Goal: Task Accomplishment & Management: Complete application form

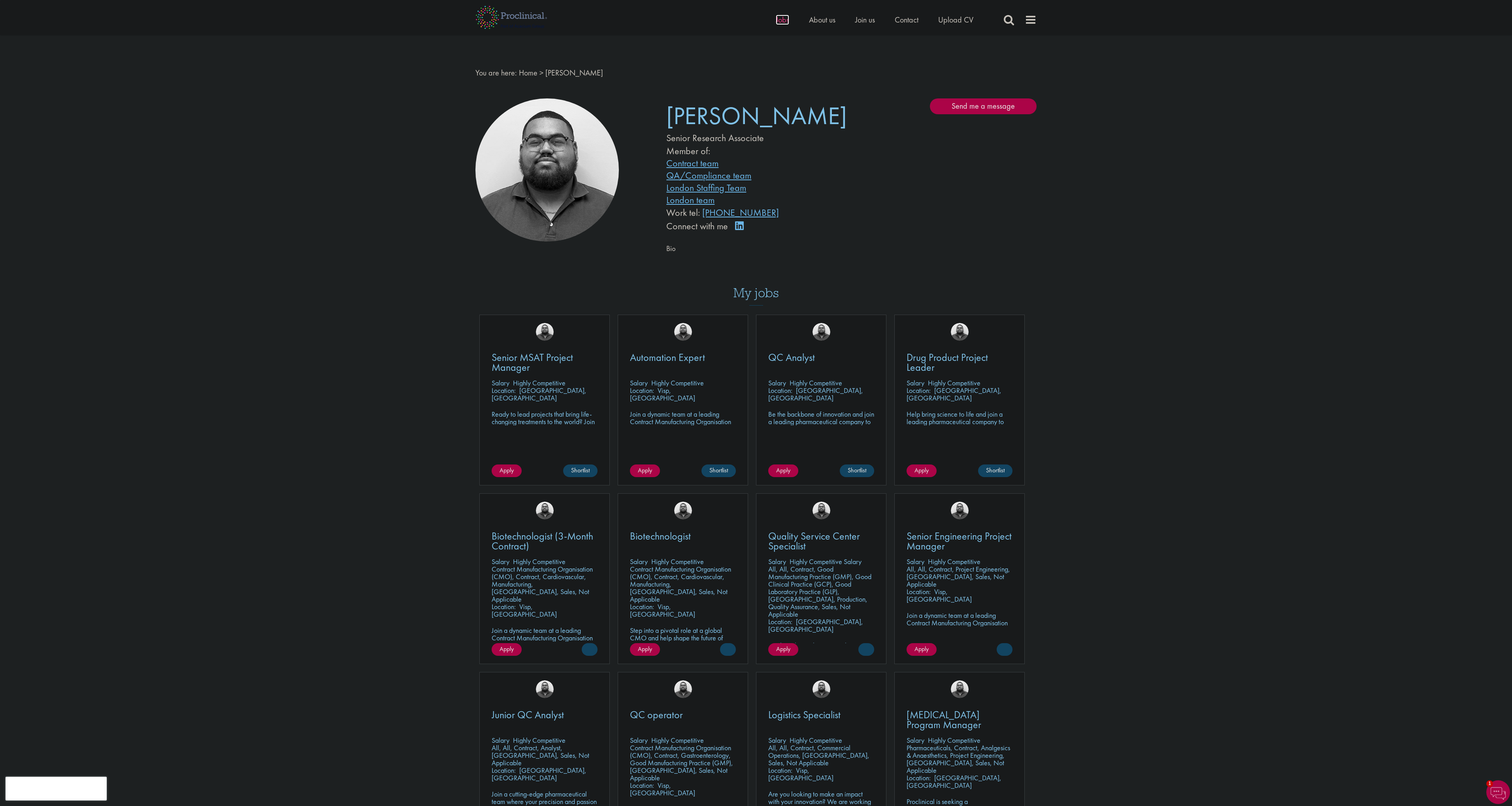
click at [784, 22] on span "Jobs" at bounding box center [782, 20] width 14 height 11
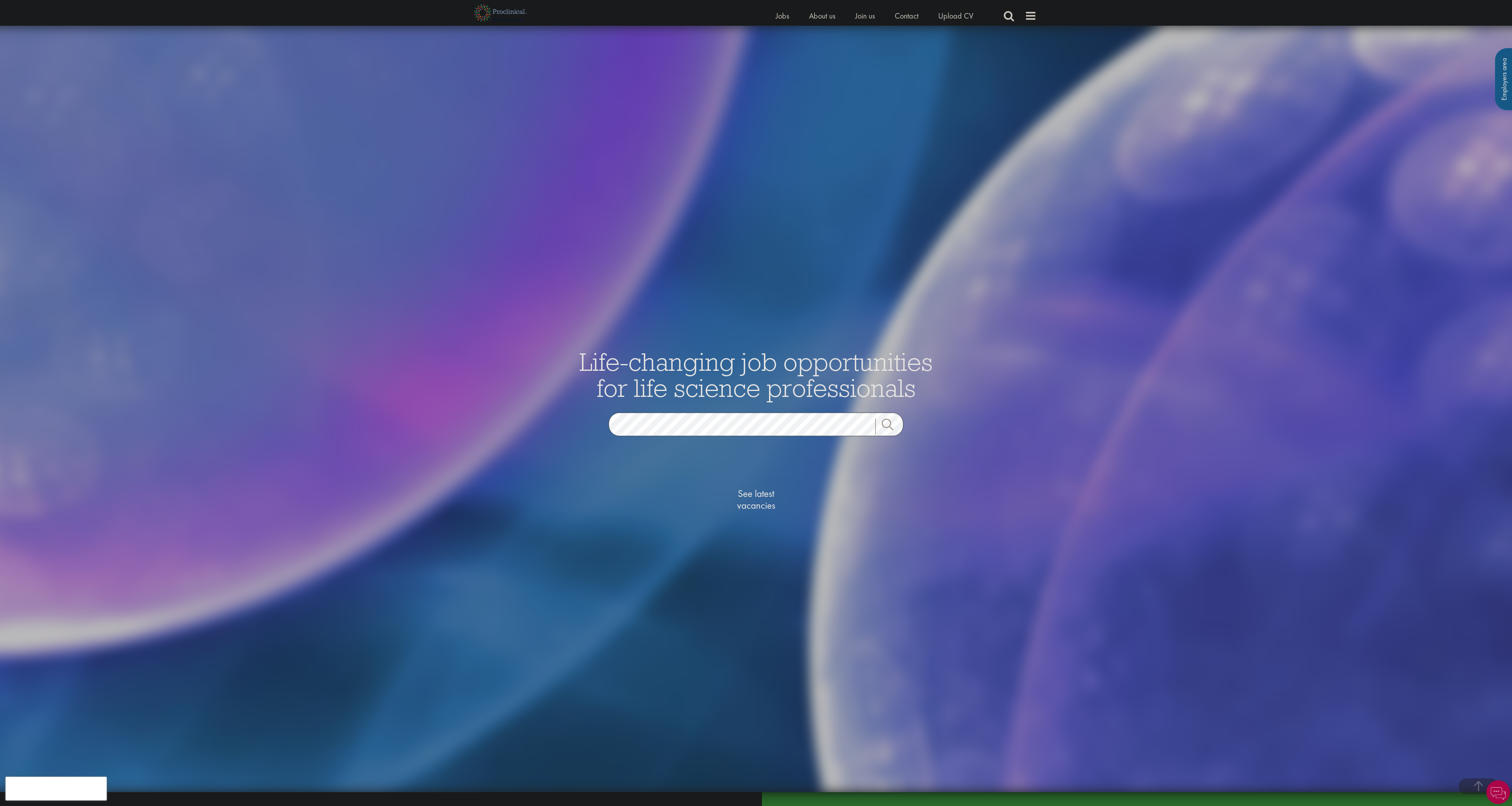
scroll to position [219, 0]
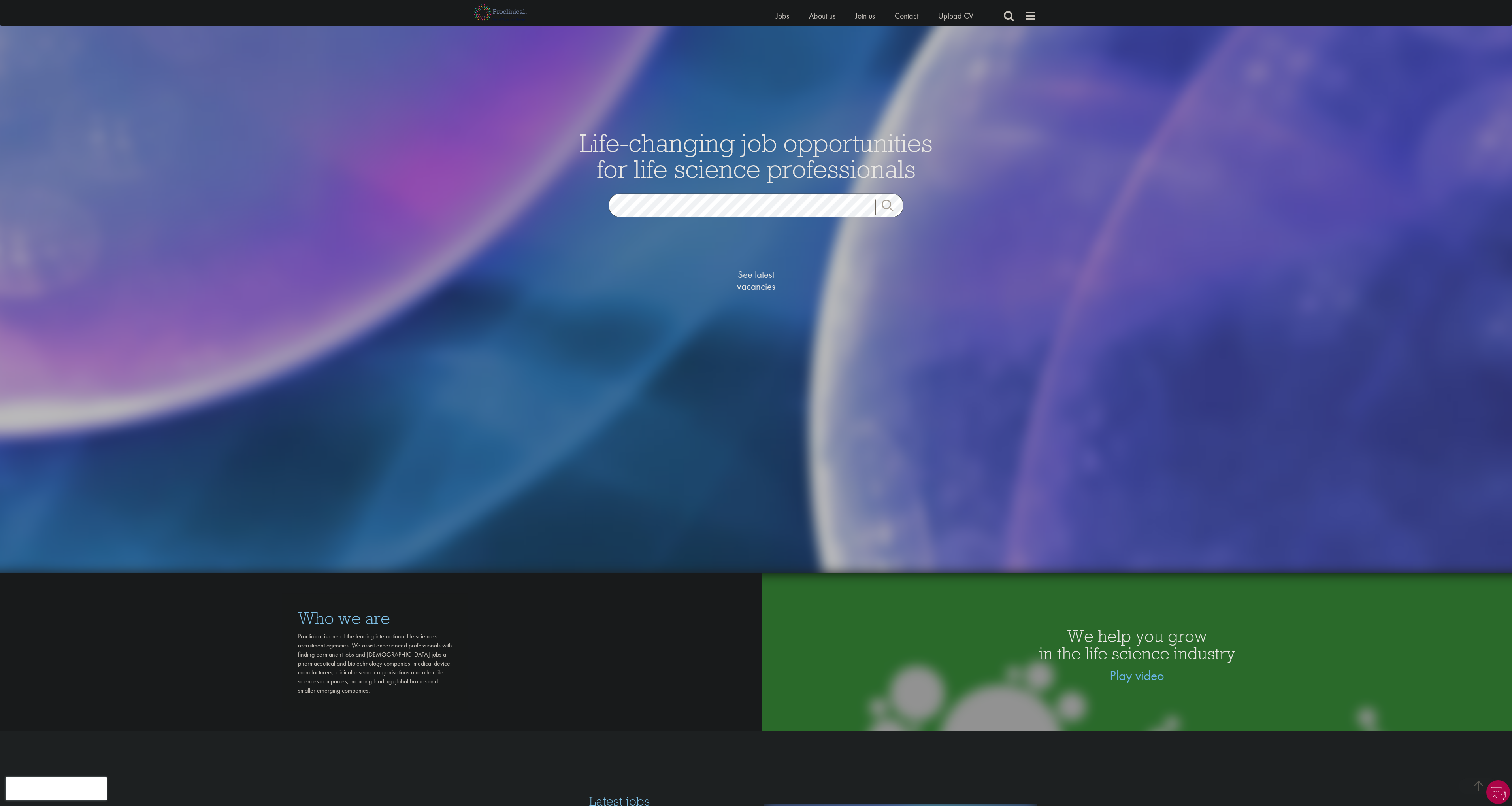
click at [758, 276] on span "See latest vacancies" at bounding box center [756, 281] width 79 height 23
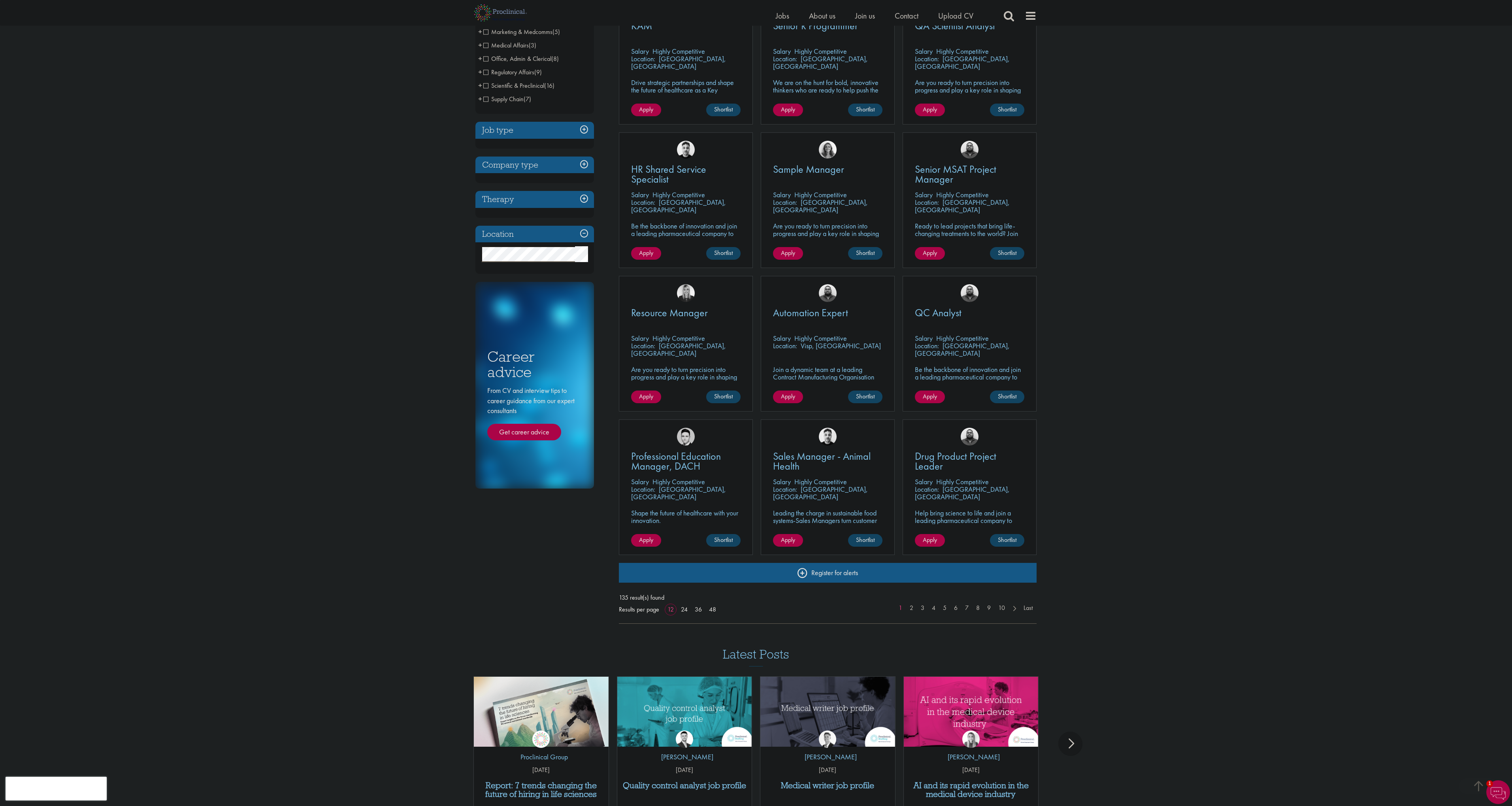
scroll to position [271, 0]
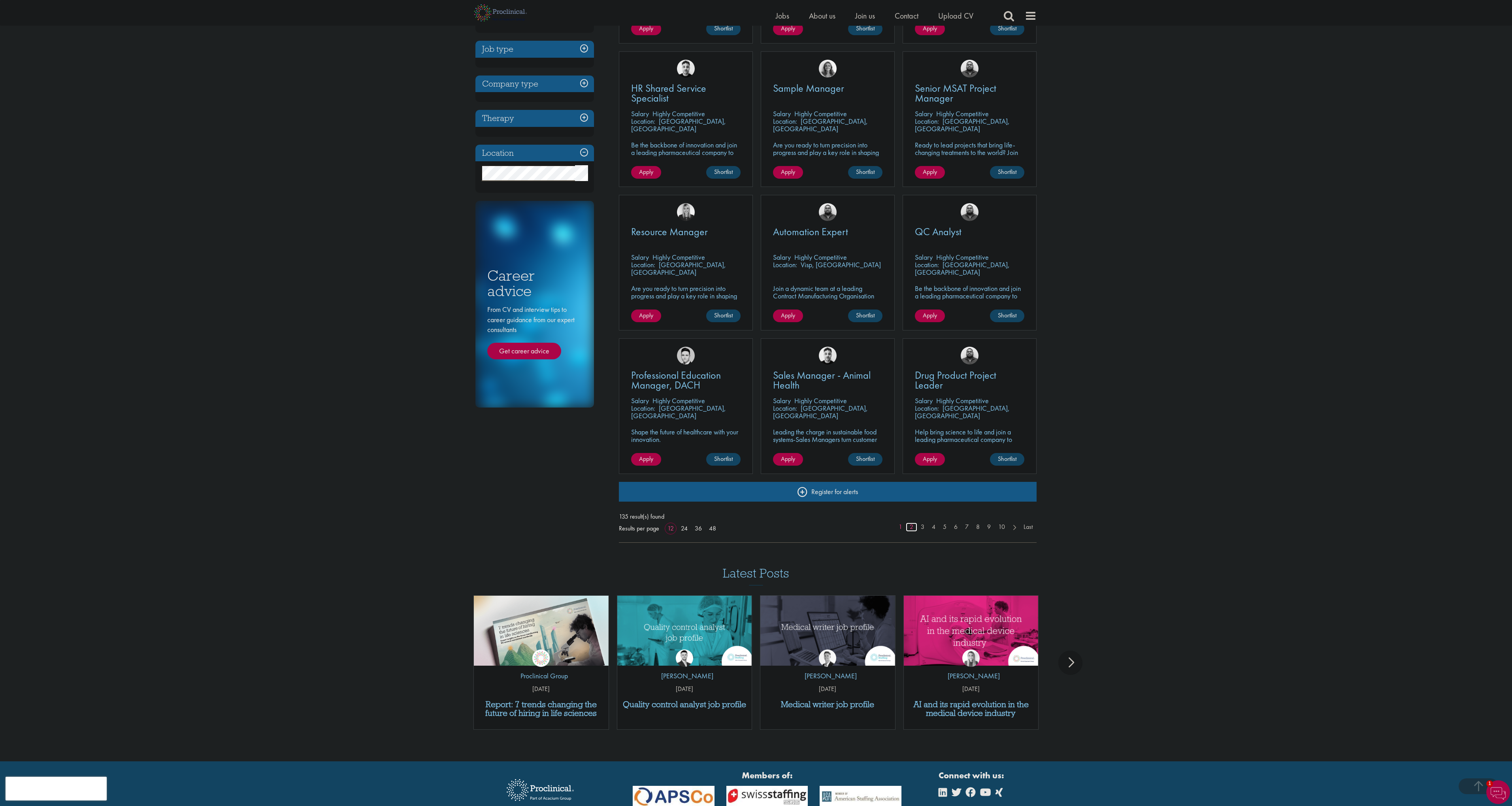
click at [910, 524] on link "2" at bounding box center [912, 527] width 12 height 9
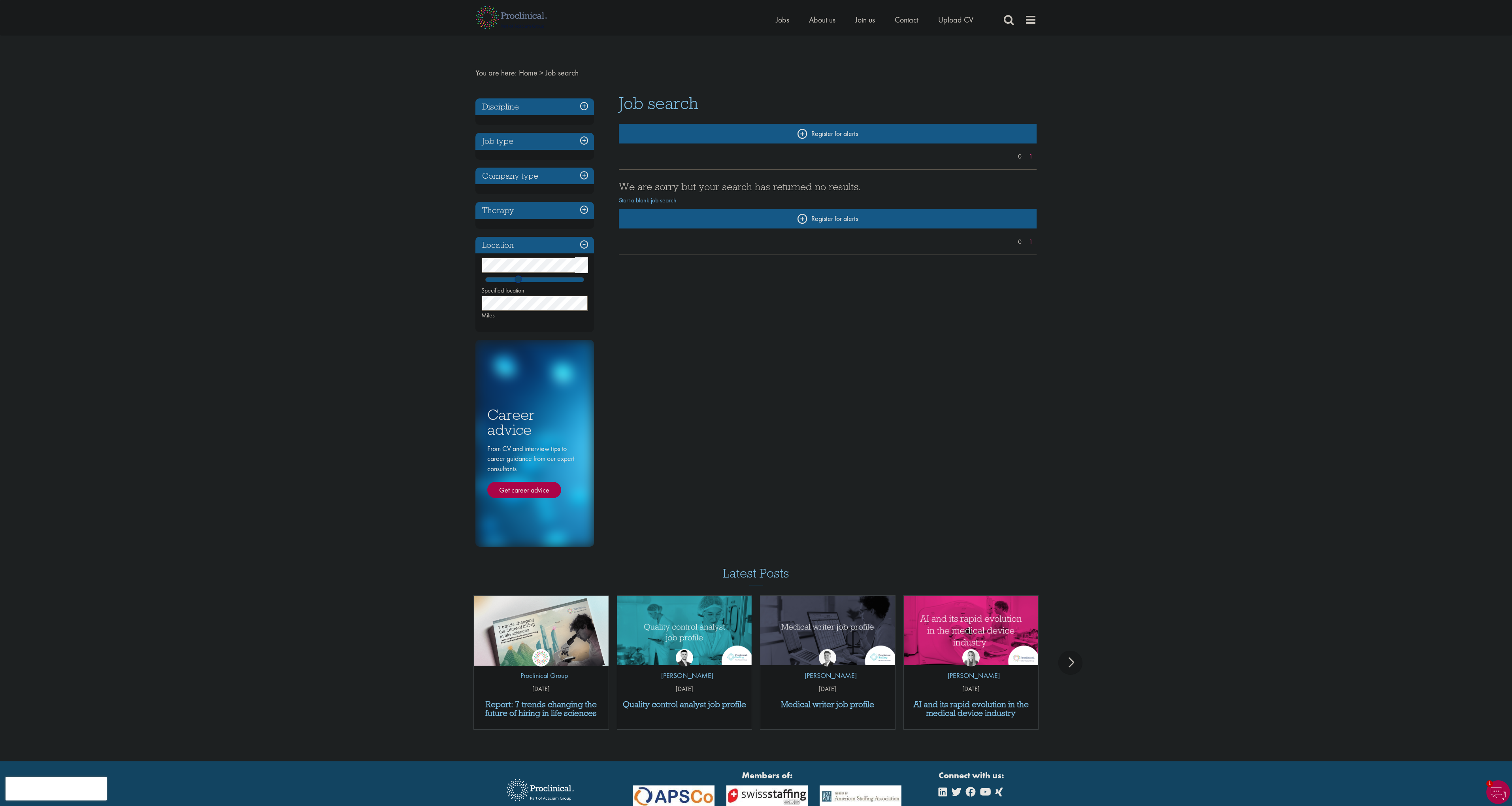
drag, startPoint x: 504, startPoint y: 280, endPoint x: 518, endPoint y: 281, distance: 14.0
click at [518, 281] on span at bounding box center [518, 279] width 8 height 8
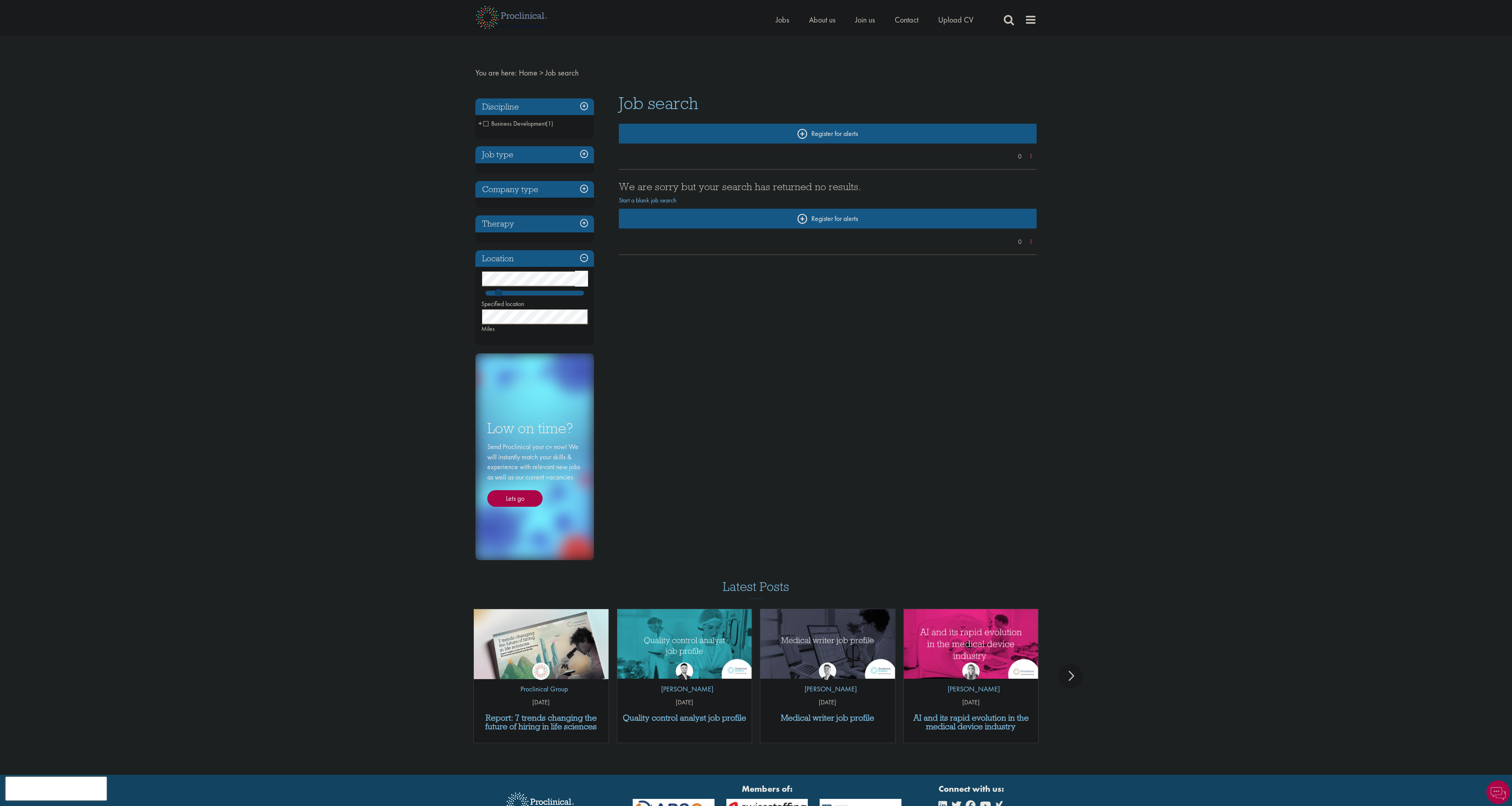
drag, startPoint x: 517, startPoint y: 292, endPoint x: 498, endPoint y: 292, distance: 19.0
click at [498, 292] on span at bounding box center [498, 292] width 8 height 8
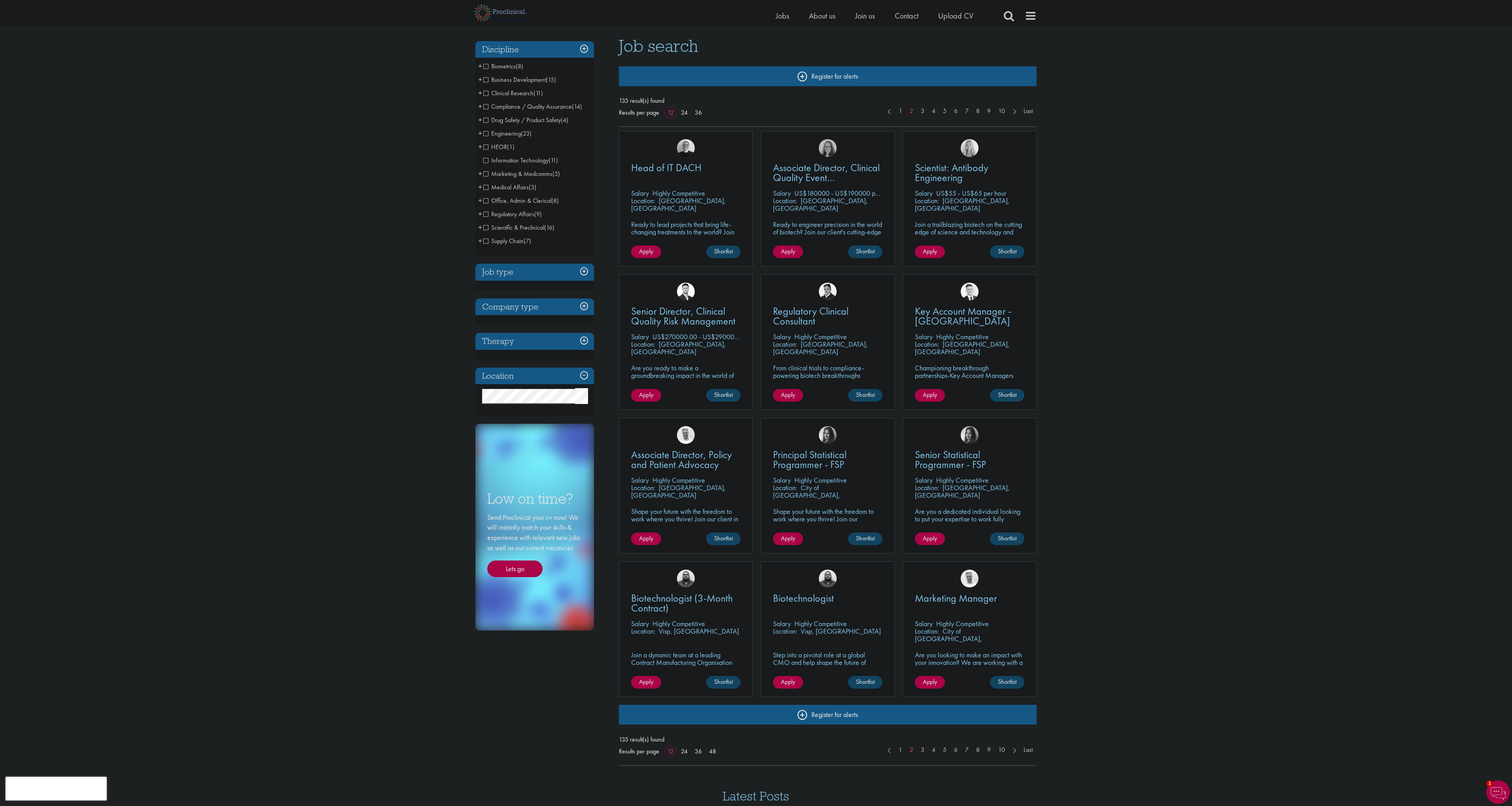
scroll to position [42, 0]
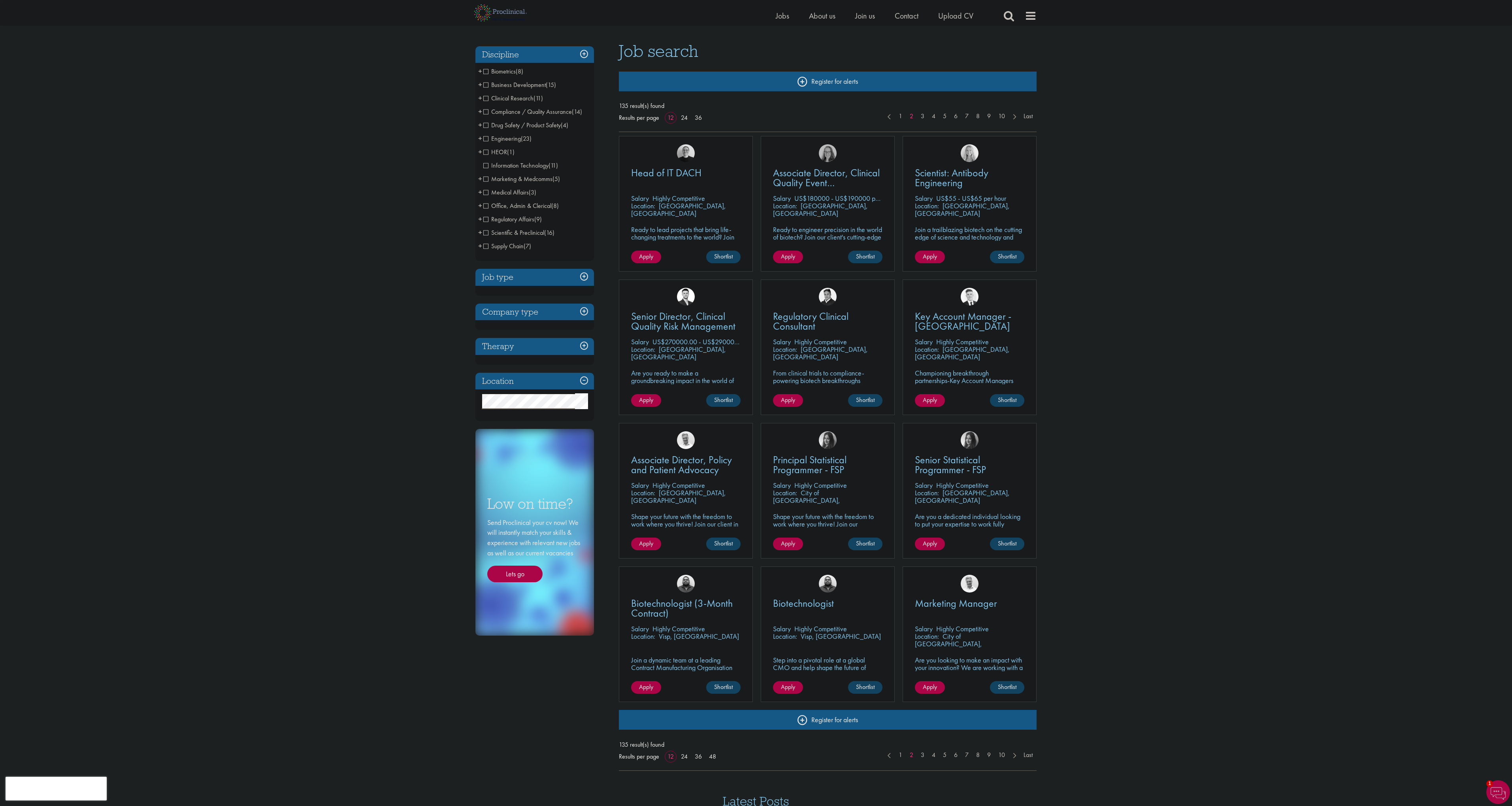
click at [583, 308] on h3 "Company type" at bounding box center [535, 312] width 119 height 17
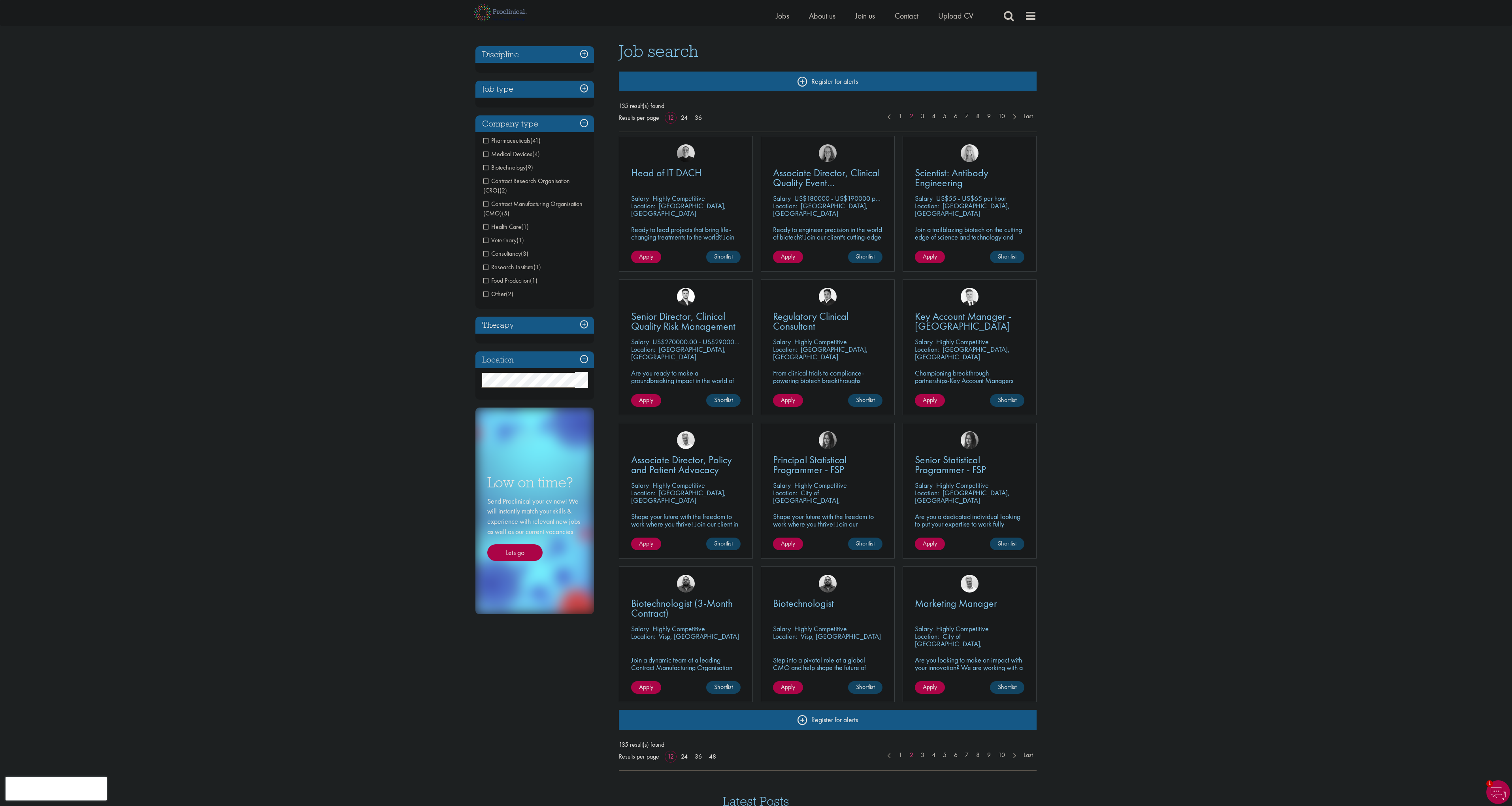
click at [485, 142] on span "Pharmaceuticals" at bounding box center [507, 140] width 47 height 8
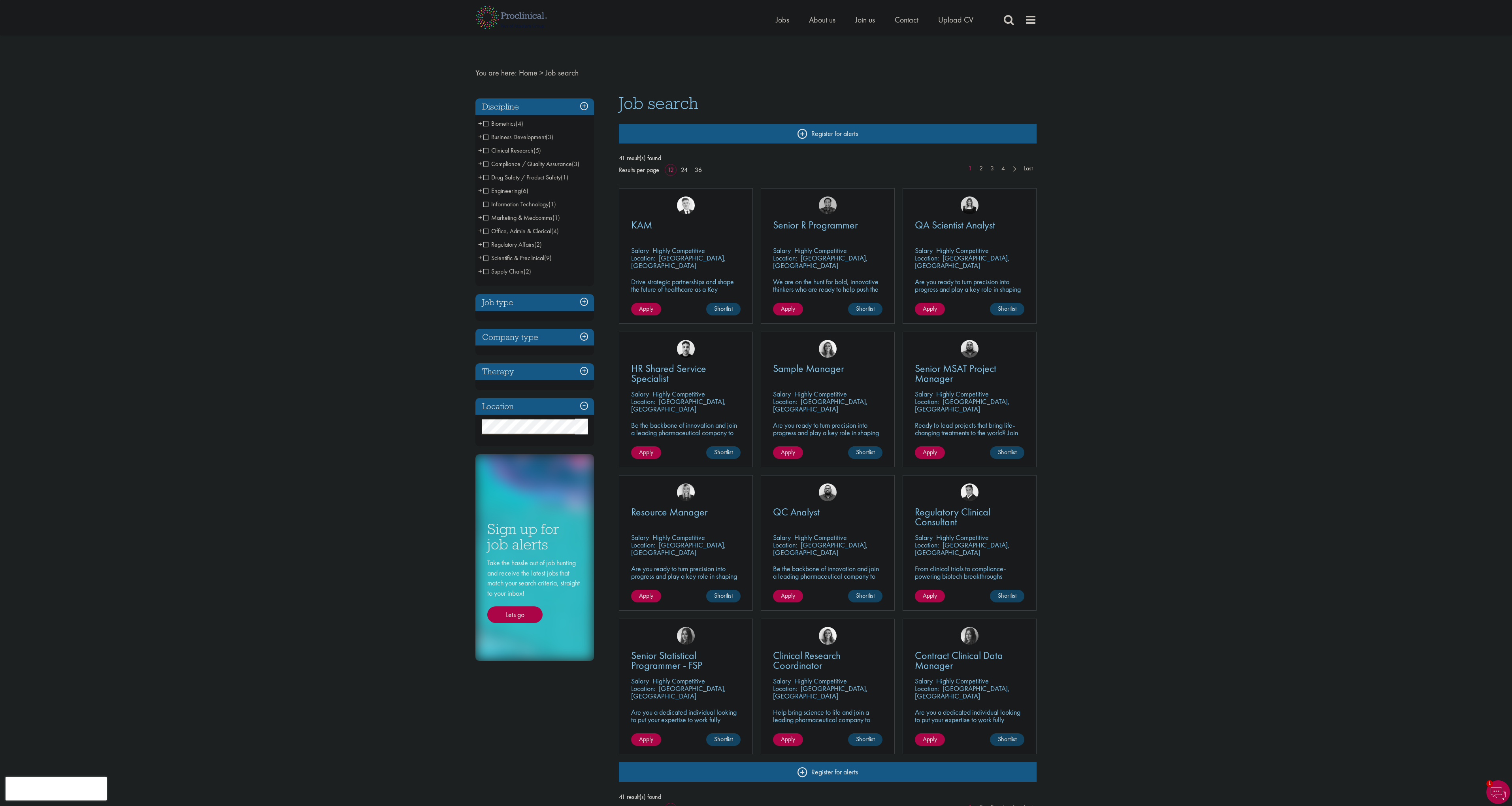
click at [568, 336] on h3 "Company type" at bounding box center [535, 337] width 119 height 17
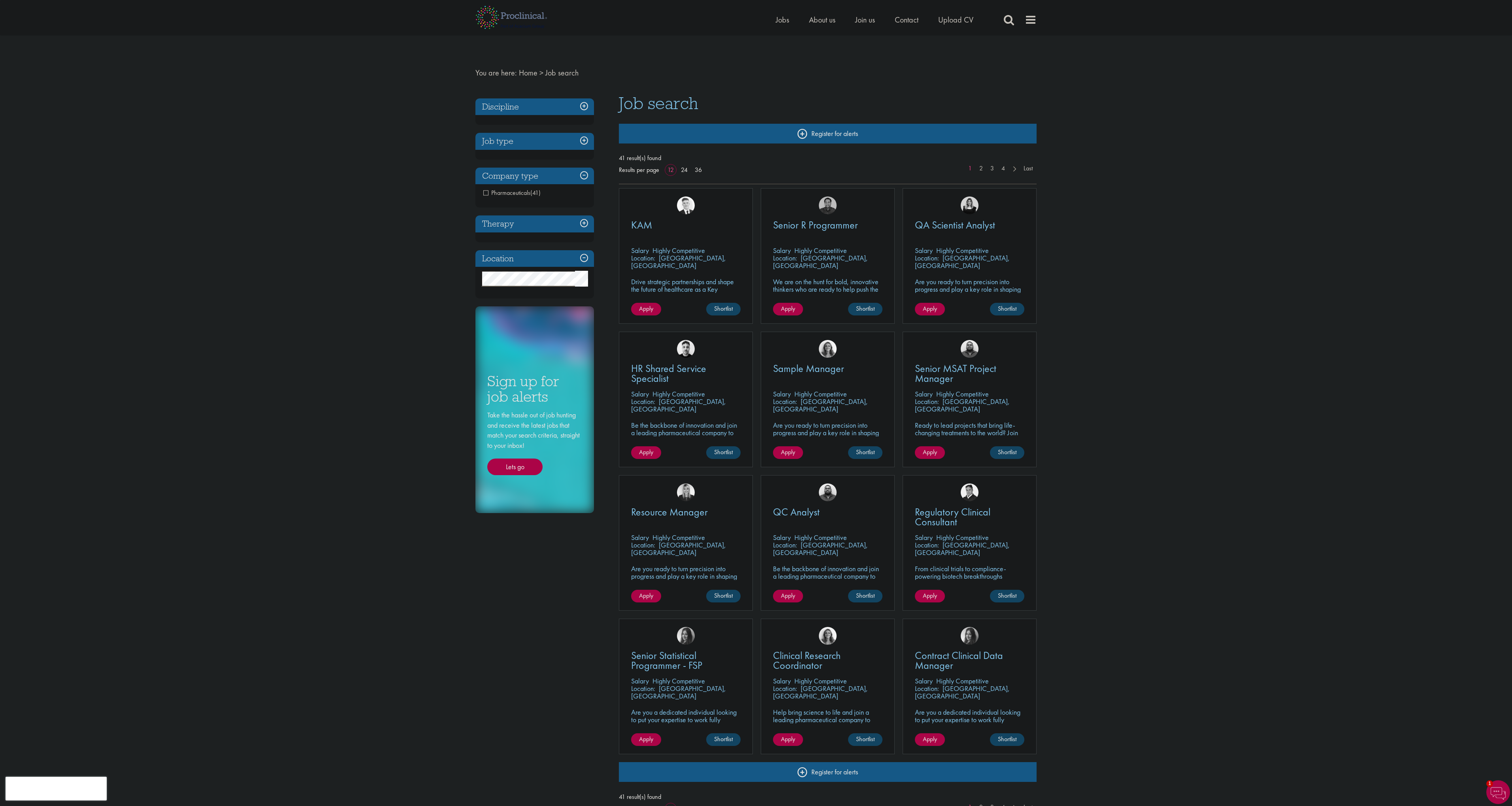
click at [554, 108] on h3 "Discipline" at bounding box center [535, 107] width 119 height 17
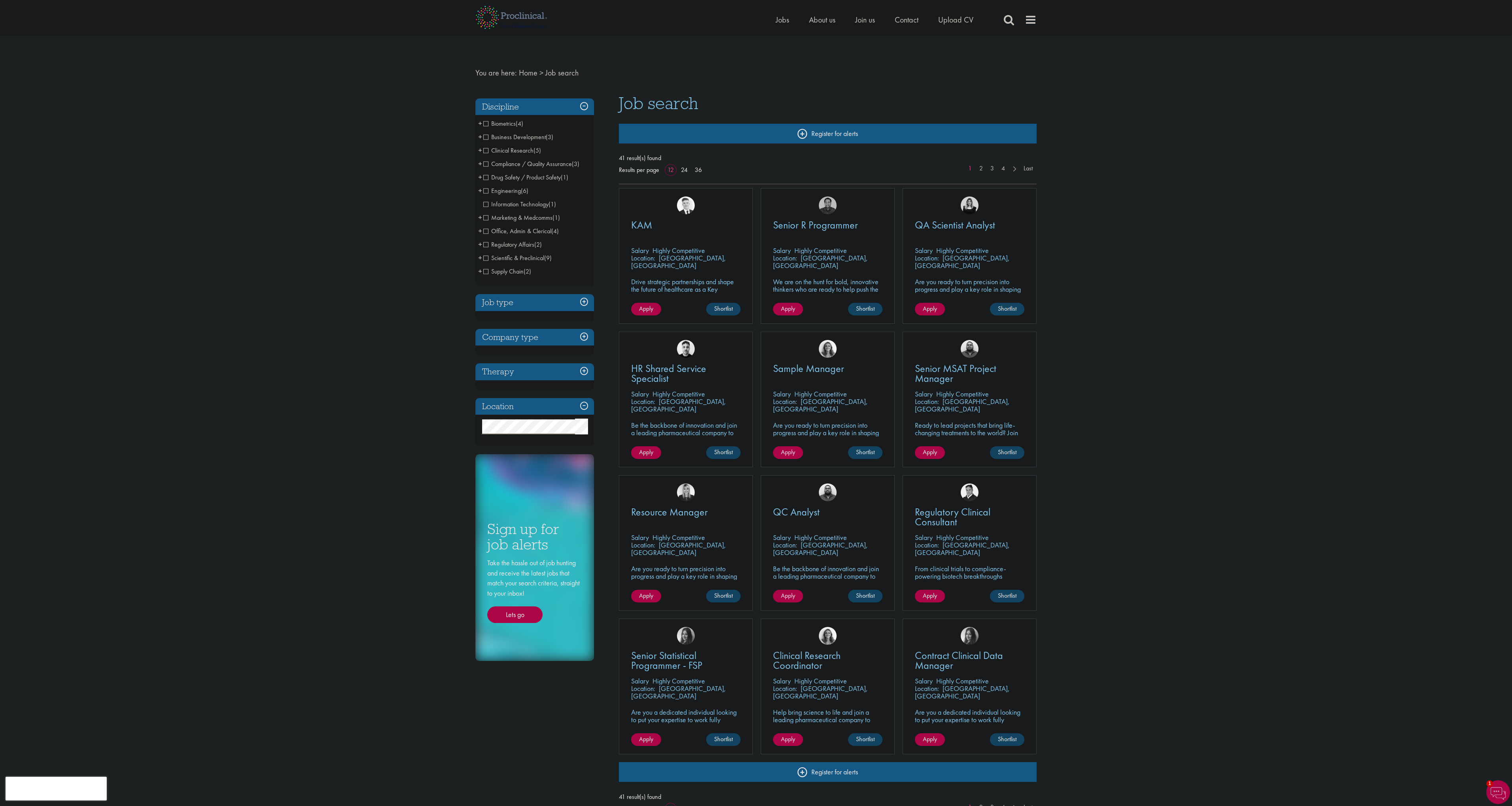
click at [485, 163] on span "Compliance / Quality Assurance" at bounding box center [527, 164] width 89 height 8
